Goal: Transaction & Acquisition: Purchase product/service

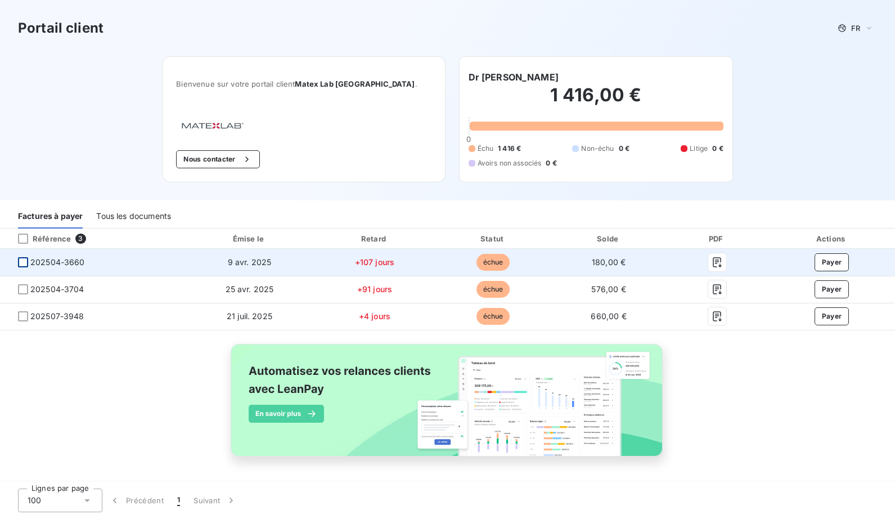
click at [21, 262] on div at bounding box center [23, 262] width 10 height 10
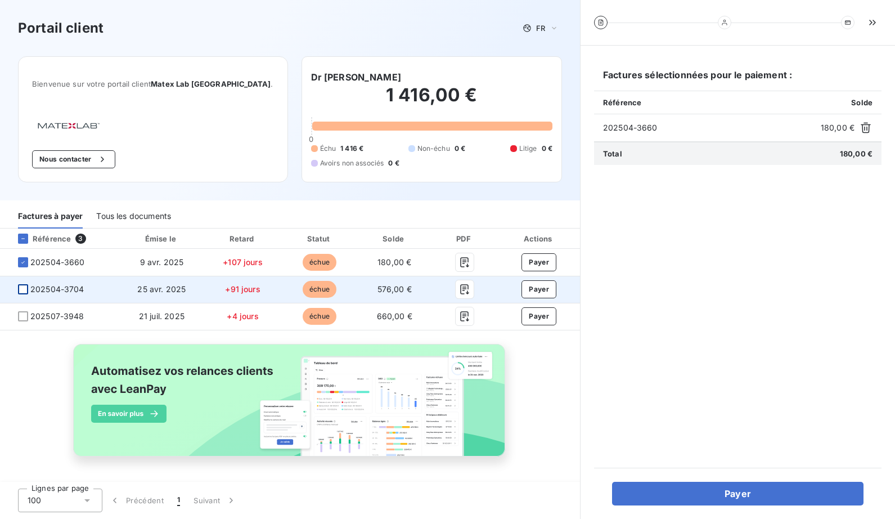
click at [25, 286] on div at bounding box center [23, 289] width 10 height 10
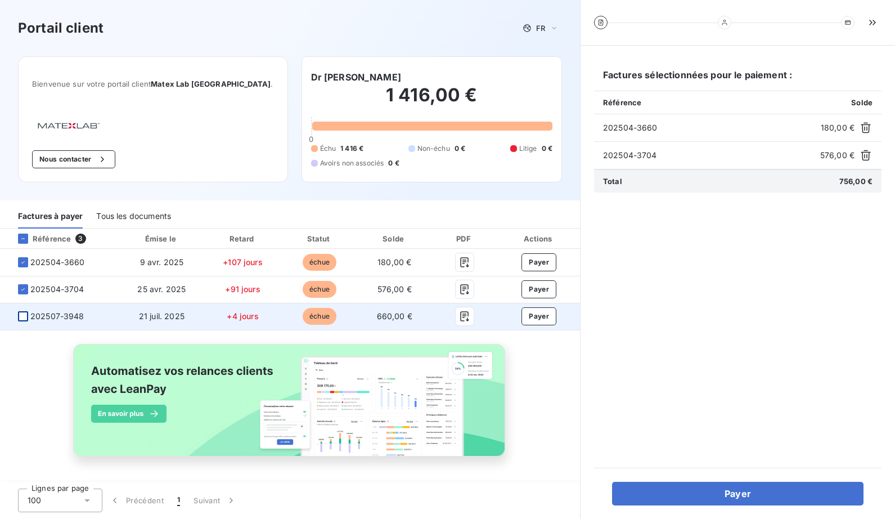
click at [24, 318] on div at bounding box center [23, 316] width 10 height 10
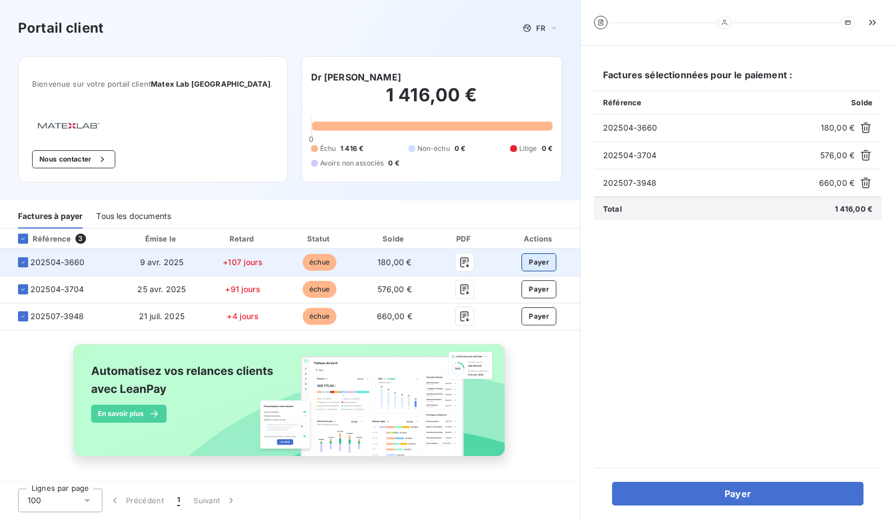
click at [540, 262] on button "Payer" at bounding box center [539, 262] width 35 height 18
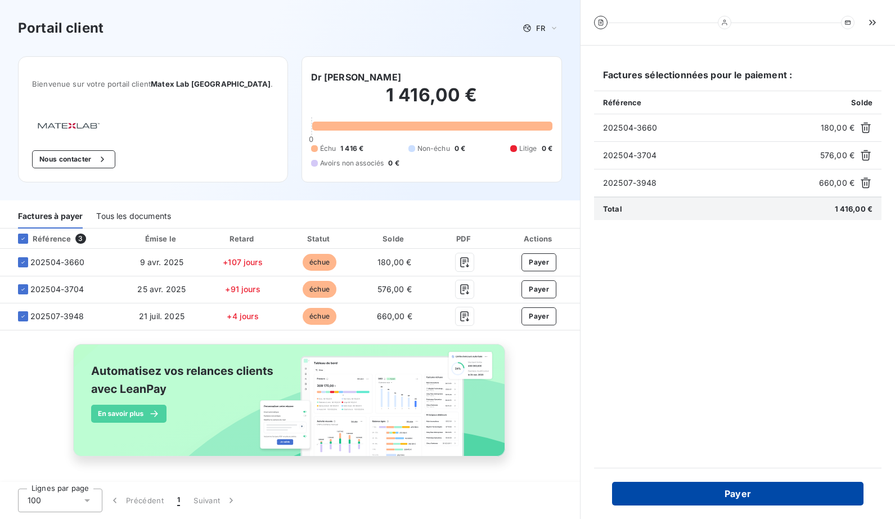
click at [688, 491] on button "Payer" at bounding box center [737, 494] width 251 height 24
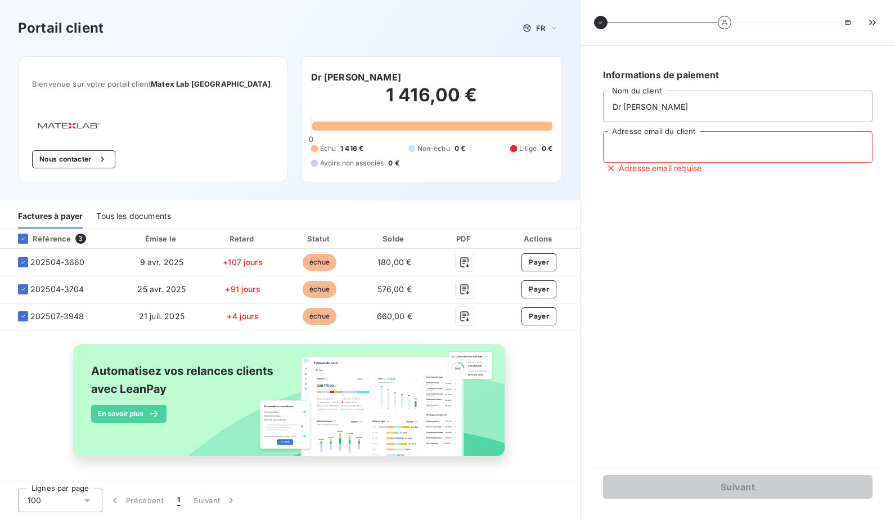
click at [662, 154] on input "Adresse email du client" at bounding box center [737, 147] width 269 height 32
type input "heraultbardin@gmail.com"
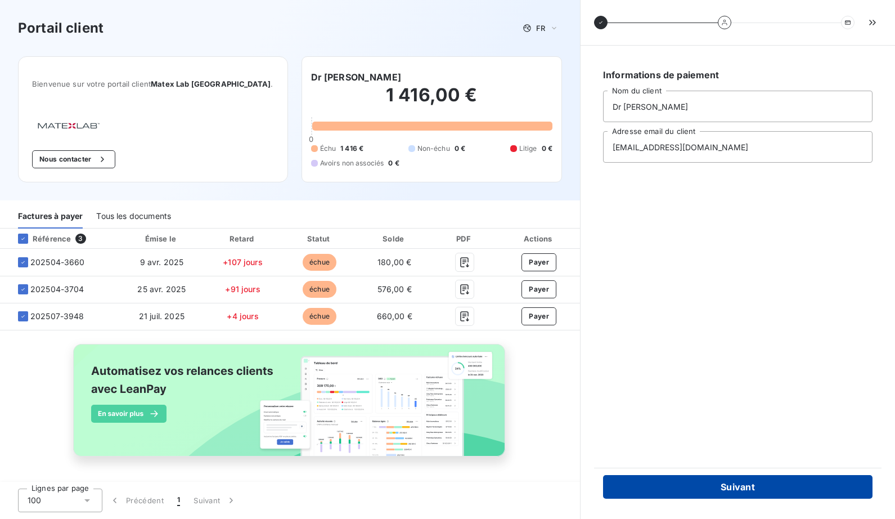
click at [724, 492] on button "Suivant" at bounding box center [737, 487] width 269 height 24
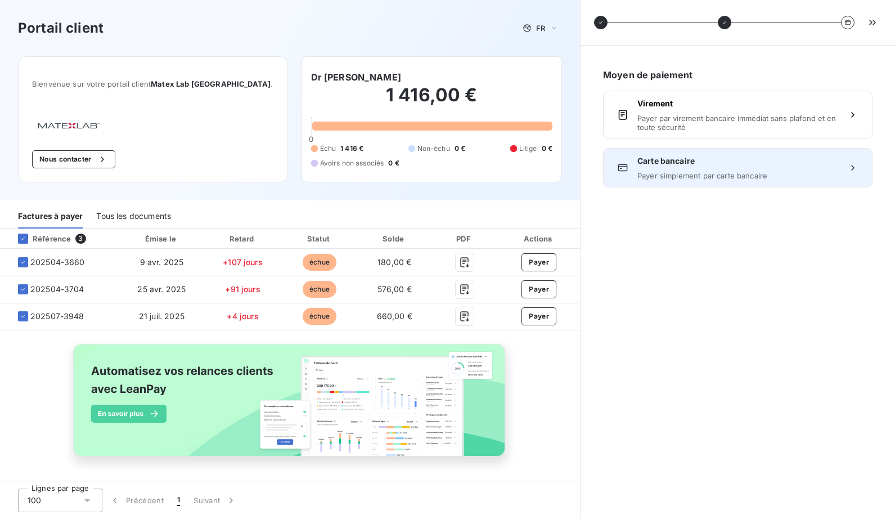
click at [852, 166] on icon at bounding box center [852, 167] width 11 height 11
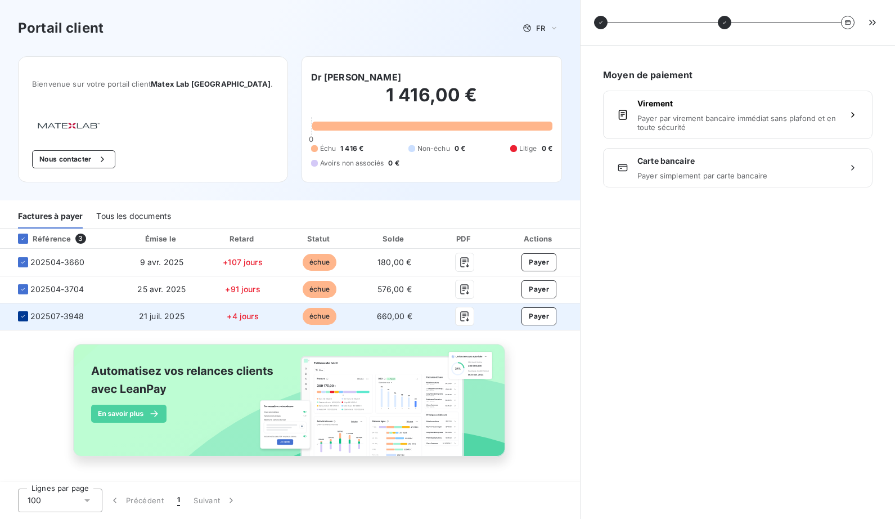
click at [24, 314] on icon at bounding box center [23, 316] width 7 height 7
